Goal: Register for event/course

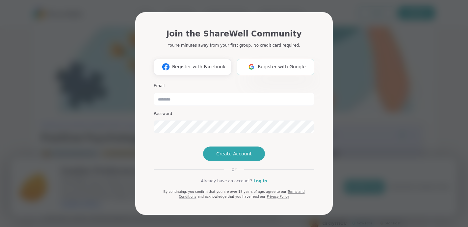
click at [273, 64] on span "Register with Google" at bounding box center [282, 67] width 48 height 7
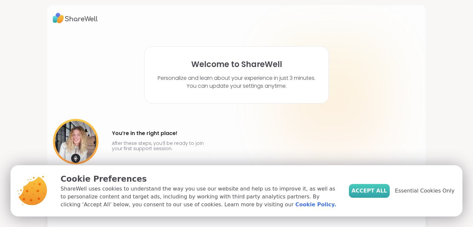
click at [379, 193] on span "Accept All" at bounding box center [369, 191] width 36 height 8
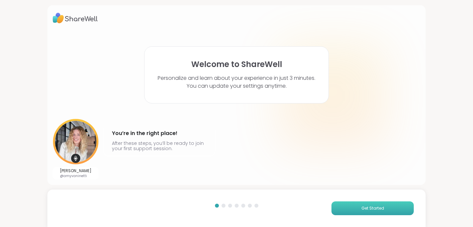
click at [366, 210] on span "Get Started" at bounding box center [372, 209] width 23 height 6
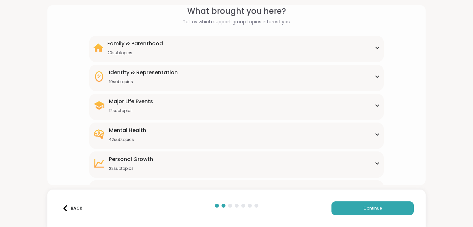
scroll to position [31, 0]
click at [289, 130] on div "Mental Health 42 subtopics" at bounding box center [236, 134] width 286 height 16
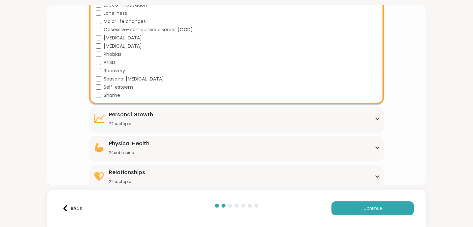
scroll to position [411, 0]
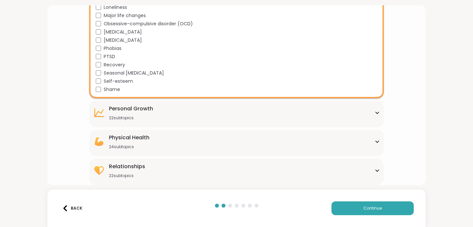
click at [282, 116] on div "[MEDICAL_DATA] 22 subtopics" at bounding box center [236, 113] width 286 height 16
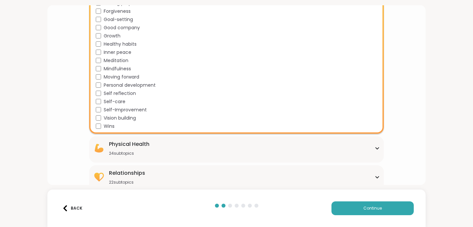
scroll to position [590, 0]
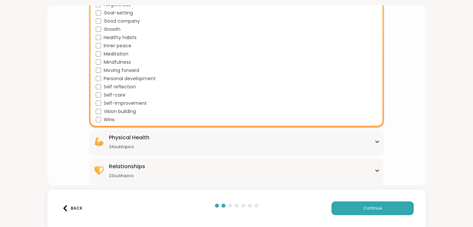
click at [135, 169] on div "Relationships" at bounding box center [127, 167] width 36 height 8
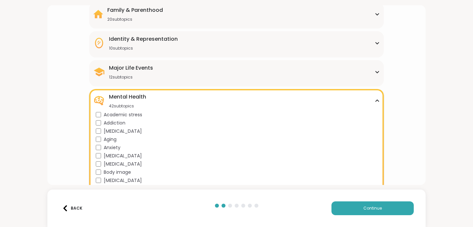
scroll to position [0, 0]
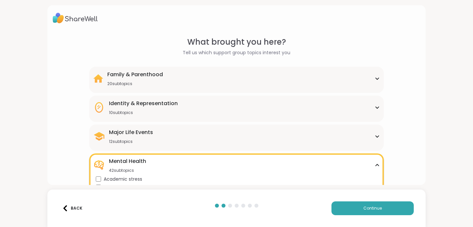
click at [193, 112] on div "Identity & Representation 10 subtopics" at bounding box center [236, 108] width 286 height 16
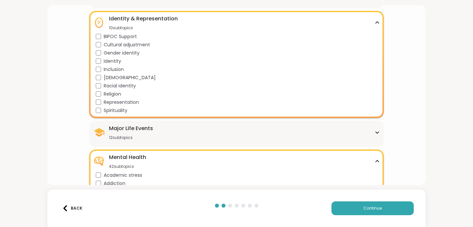
scroll to position [87, 0]
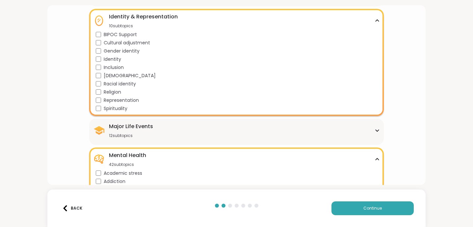
click at [193, 128] on div "Major Life Events 12 subtopics" at bounding box center [236, 131] width 286 height 16
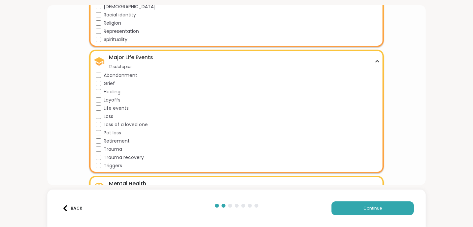
scroll to position [163, 0]
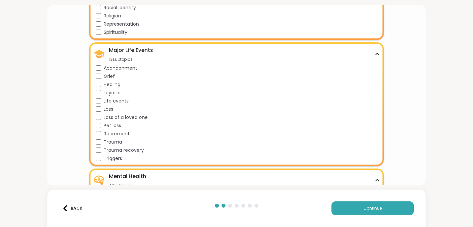
click at [94, 144] on div "Major Life Events 12 subtopics Abandonment Grief Healing Layoffs Life events Lo…" at bounding box center [236, 104] width 294 height 124
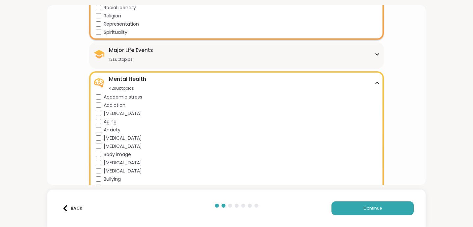
click at [116, 60] on div "12 subtopics" at bounding box center [131, 59] width 44 height 5
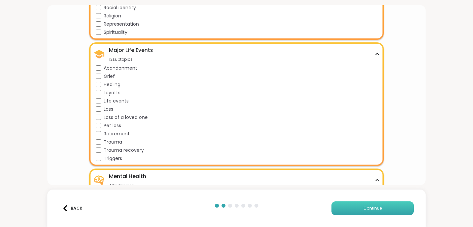
click at [380, 213] on button "Continue" at bounding box center [372, 209] width 82 height 14
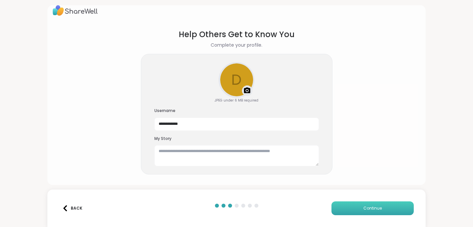
scroll to position [8, 0]
click at [267, 159] on textarea at bounding box center [236, 155] width 165 height 21
